Goal: Transaction & Acquisition: Purchase product/service

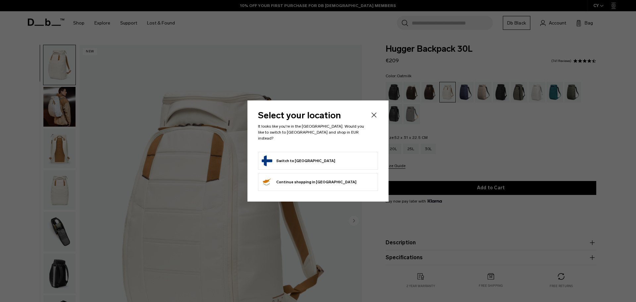
click at [277, 159] on button "Switch to [GEOGRAPHIC_DATA]" at bounding box center [299, 160] width 74 height 11
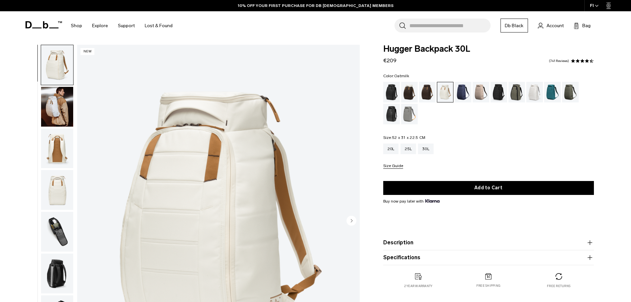
scroll to position [66, 0]
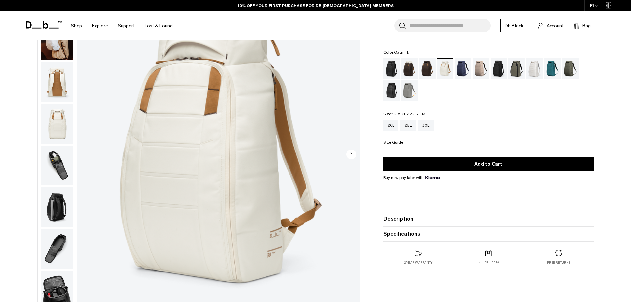
click at [352, 153] on circle "Next slide" at bounding box center [352, 154] width 10 height 10
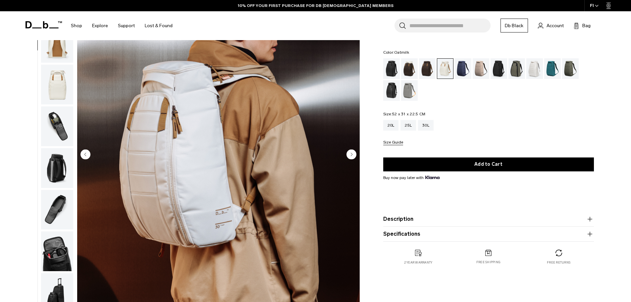
scroll to position [42, 0]
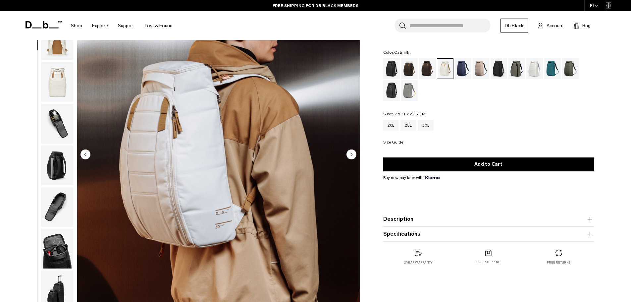
click at [352, 154] on icon "Next slide" at bounding box center [352, 154] width 2 height 3
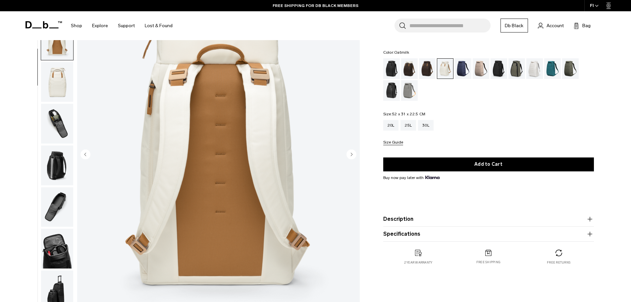
scroll to position [63, 0]
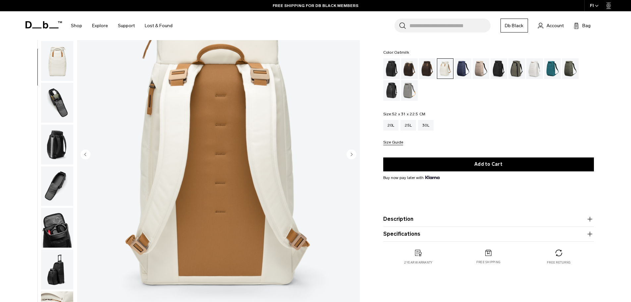
click at [352, 154] on icon "Next slide" at bounding box center [352, 154] width 2 height 3
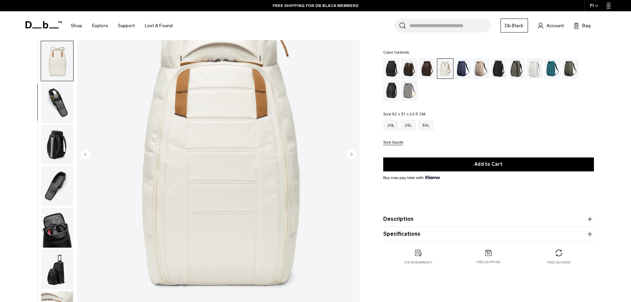
click at [352, 154] on icon "Next slide" at bounding box center [352, 154] width 2 height 3
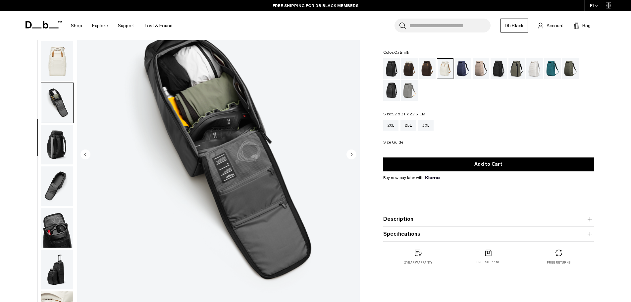
click at [352, 155] on icon "Next slide" at bounding box center [352, 154] width 2 height 3
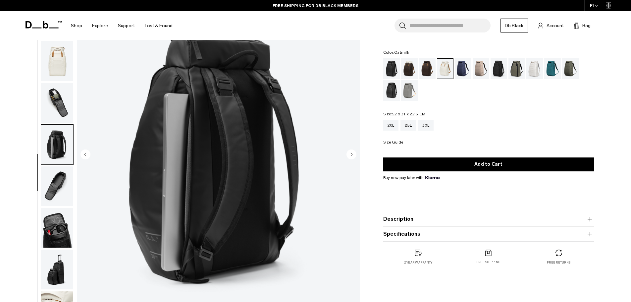
click at [86, 153] on icon "Previous slide" at bounding box center [86, 154] width 2 height 3
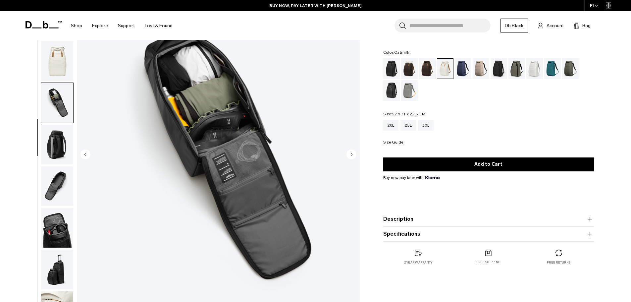
click at [350, 156] on circle "Next slide" at bounding box center [352, 154] width 10 height 10
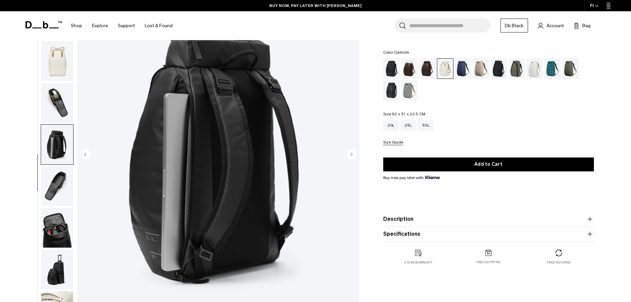
click at [350, 156] on circle "Next slide" at bounding box center [352, 154] width 10 height 10
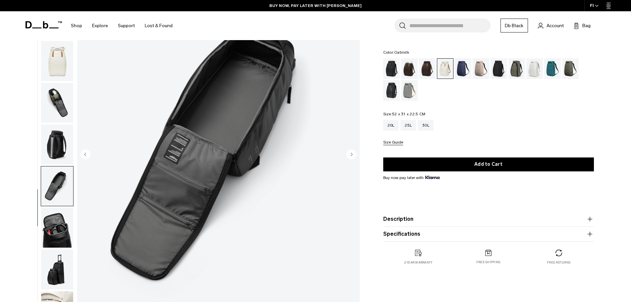
click at [350, 156] on circle "Next slide" at bounding box center [352, 154] width 10 height 10
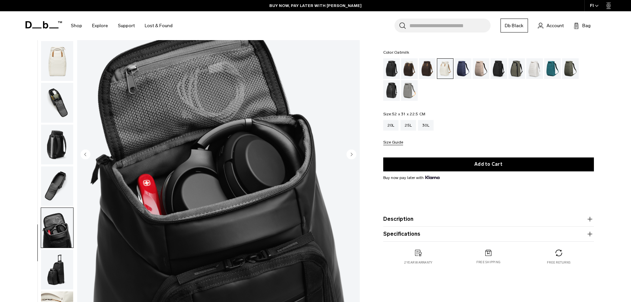
click at [350, 156] on circle "Next slide" at bounding box center [352, 154] width 10 height 10
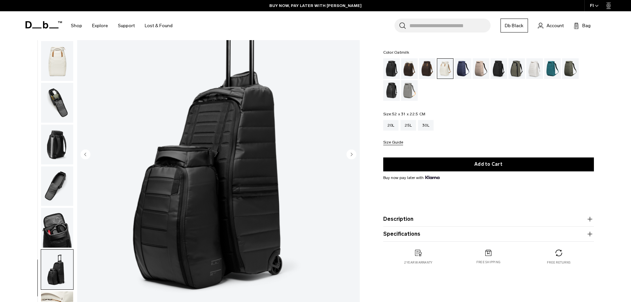
click at [350, 156] on circle "Next slide" at bounding box center [352, 154] width 10 height 10
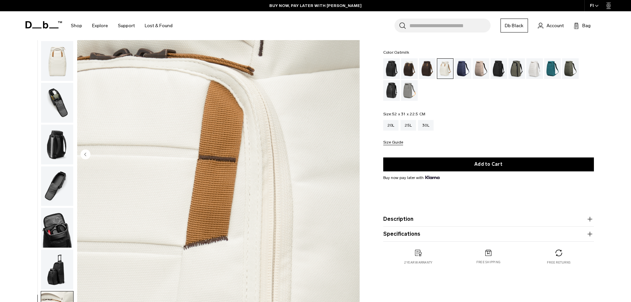
click at [350, 156] on img "10 / 10" at bounding box center [218, 154] width 283 height 353
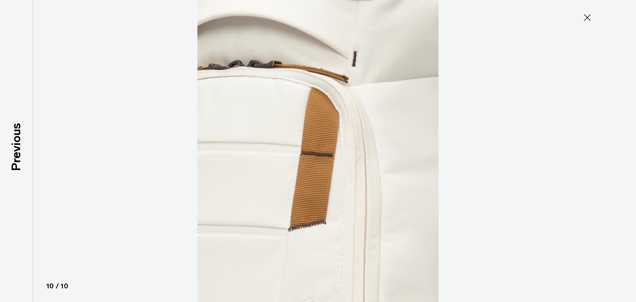
click at [350, 156] on img at bounding box center [318, 151] width 298 height 302
click at [588, 20] on icon at bounding box center [587, 17] width 11 height 11
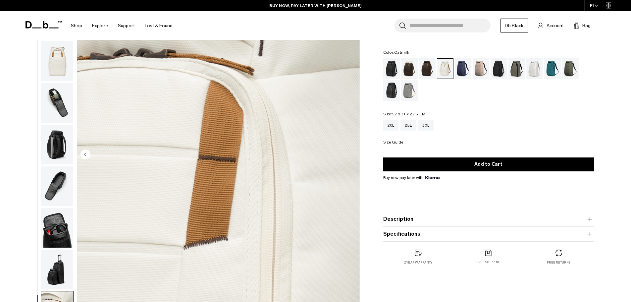
click at [352, 189] on img "10 / 10" at bounding box center [218, 154] width 283 height 353
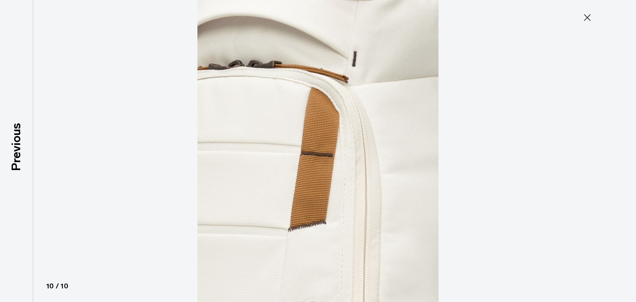
click at [353, 189] on img at bounding box center [318, 151] width 298 height 302
click at [195, 178] on img at bounding box center [318, 151] width 298 height 302
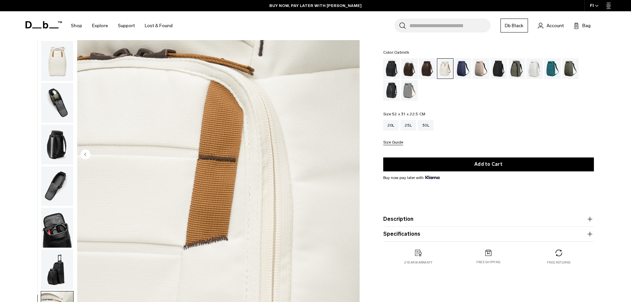
click at [86, 157] on circle "Previous slide" at bounding box center [86, 154] width 10 height 10
